Goal: Information Seeking & Learning: Learn about a topic

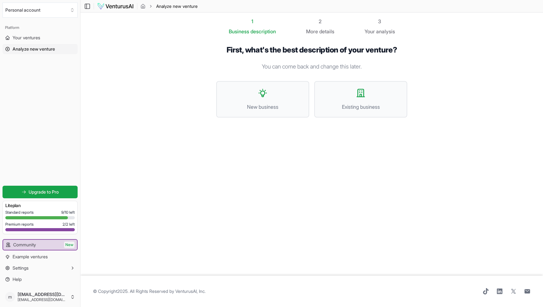
click at [120, 7] on img at bounding box center [115, 7] width 37 height 8
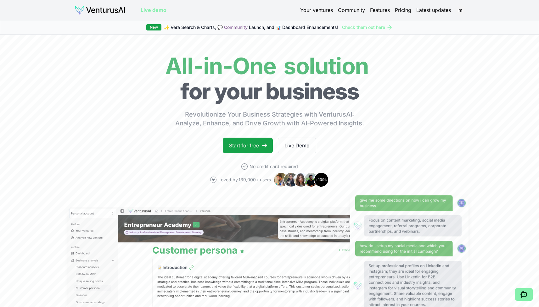
click at [318, 11] on link "Your ventures" at bounding box center [316, 10] width 33 height 8
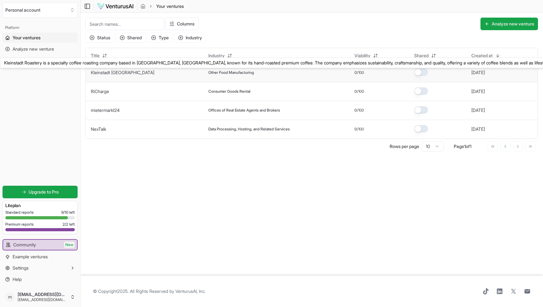
click at [119, 73] on link "Kleinstadt [GEOGRAPHIC_DATA]" at bounding box center [123, 72] width 64 height 5
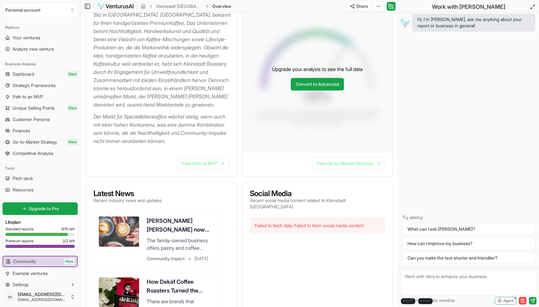
scroll to position [126, 0]
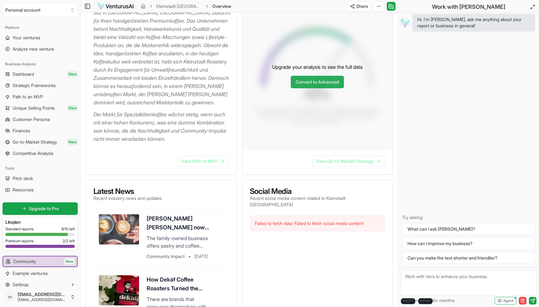
click at [313, 80] on link "Convert to Advanced" at bounding box center [317, 82] width 53 height 13
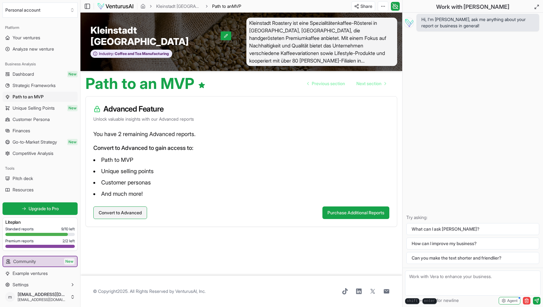
click at [143, 216] on button "Convert to Advanced" at bounding box center [120, 213] width 54 height 13
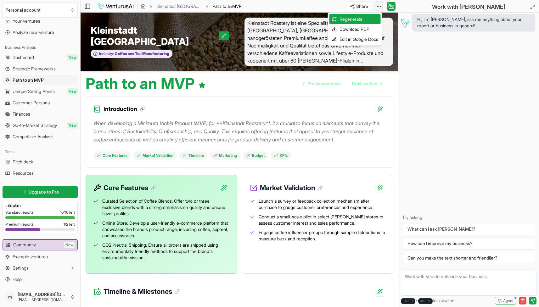
click at [381, 6] on html "Personal account Platform Your ventures Analyze new venture Business Analysis D…" at bounding box center [269, 153] width 539 height 307
click at [363, 32] on div "Download PDF" at bounding box center [354, 29] width 51 height 10
click at [270, 116] on div "When developing a Minimum Viable Product (MVP) for **Kleinstadt Roastery**, it'…" at bounding box center [238, 137] width 291 height 46
click at [260, 113] on div "Introduction" at bounding box center [239, 106] width 307 height 18
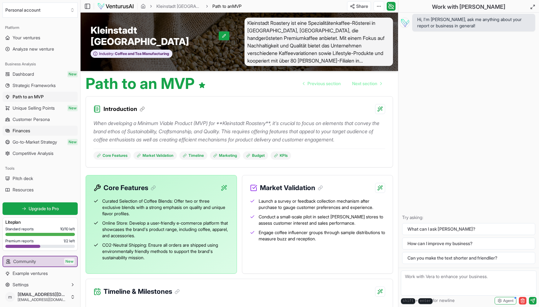
click at [40, 130] on link "Finances" at bounding box center [40, 131] width 75 height 10
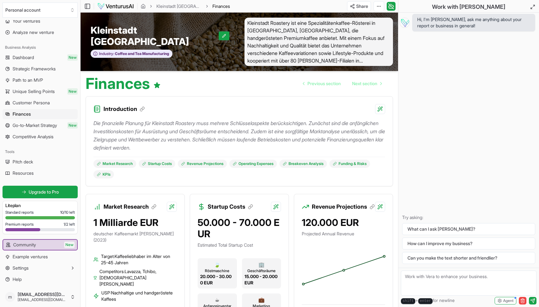
scroll to position [17, 0]
click at [47, 103] on span "Customer Persona" at bounding box center [31, 103] width 37 height 6
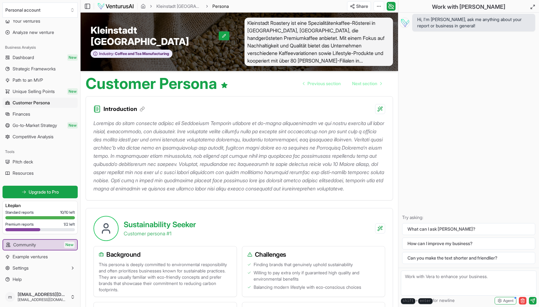
click at [434, 280] on textarea at bounding box center [469, 283] width 136 height 25
type textarea "the business is already in business since 3 years with an annual revenue of 10k…"
click at [36, 57] on link "Dashboard New" at bounding box center [40, 58] width 75 height 10
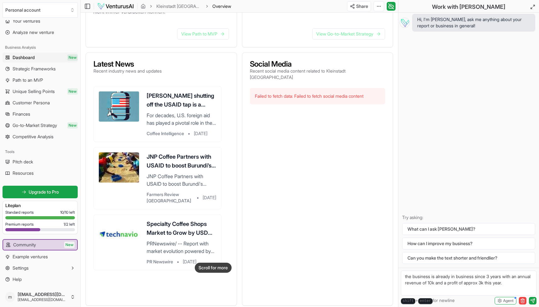
scroll to position [486, 0]
click at [46, 128] on span "Go-to-Market Strategy" at bounding box center [35, 125] width 44 height 6
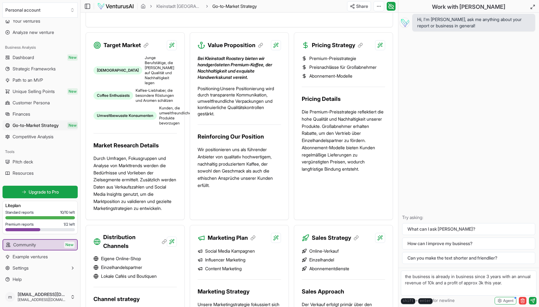
scroll to position [257, 0]
click at [403, 197] on div "Hi, I'm [PERSON_NAME], ask me anything about your report or business in general…" at bounding box center [468, 140] width 141 height 255
click at [34, 60] on span "Dashboard" at bounding box center [23, 57] width 21 height 6
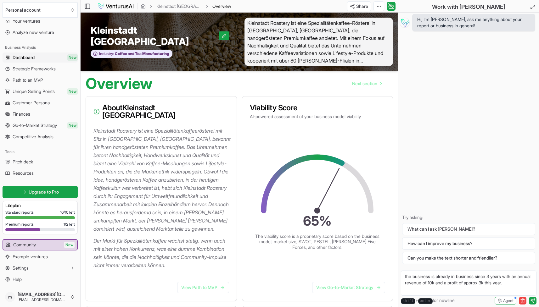
scroll to position [20, 0]
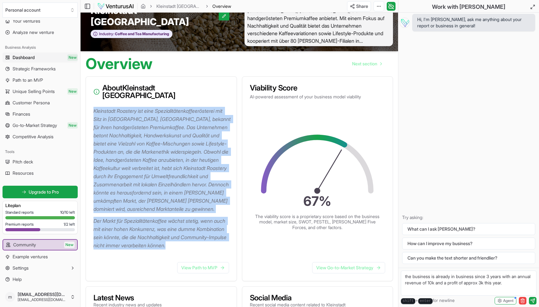
drag, startPoint x: 92, startPoint y: 104, endPoint x: 227, endPoint y: 246, distance: 195.5
click at [227, 246] on div "Kleinstadt Roastery ist eine Spezialitätenkaffeerösterei mit Sitz in [GEOGRAPHI…" at bounding box center [161, 182] width 151 height 150
copy div "Kleinstadt Roastery ist eine Spezialitätenkaffeerösterei mit Sitz in [GEOGRAPHI…"
